Goal: Navigation & Orientation: Find specific page/section

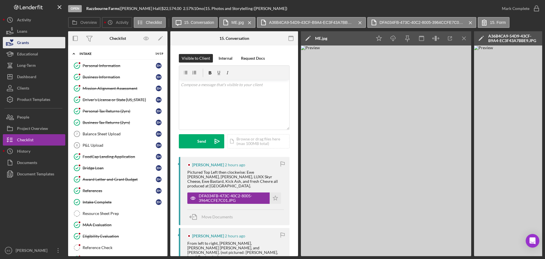
scroll to position [145, 0]
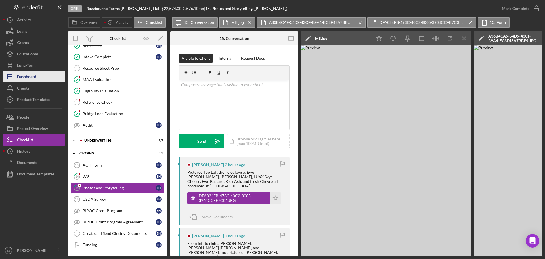
click at [30, 79] on div "Dashboard" at bounding box center [26, 77] width 19 height 13
